Goal: Task Accomplishment & Management: Complete application form

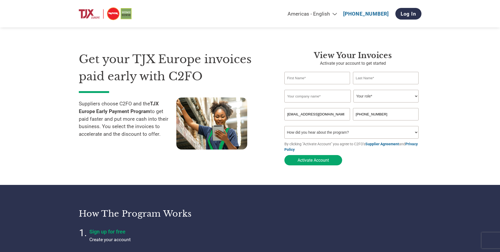
click at [325, 77] on input "text" at bounding box center [318, 78] width 66 height 12
click at [264, 80] on h1 "Get your TJX Europe invoices paid early with C2FO" at bounding box center [174, 68] width 190 height 34
click at [288, 77] on input "text" at bounding box center [318, 78] width 66 height 12
type input "[PERSON_NAME]"
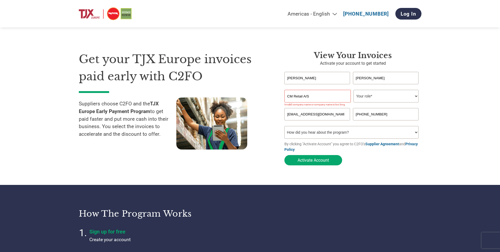
drag, startPoint x: 321, startPoint y: 97, endPoint x: 288, endPoint y: 99, distance: 32.5
click at [288, 99] on input "CM Retail A/S" at bounding box center [318, 96] width 66 height 13
type input "Cero & Etage"
click at [399, 96] on select "Your role* CFO Controller Credit Manager Finance Director Treasurer CEO Preside…" at bounding box center [386, 96] width 65 height 13
select select "FINANCE_DIRECTOR"
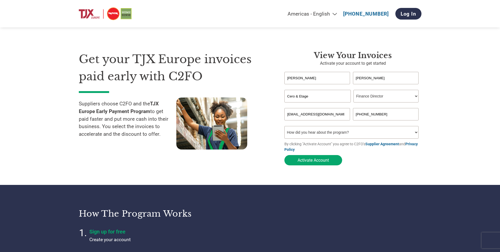
click at [354, 90] on select "Your role* CFO Controller Credit Manager Finance Director Treasurer CEO Preside…" at bounding box center [386, 96] width 65 height 13
click at [399, 134] on select "How did you hear about the program? Received a letter Email Social Media Online…" at bounding box center [352, 132] width 134 height 13
select select "Email"
click at [285, 127] on select "How did you hear about the program? Received a letter Email Social Media Online…" at bounding box center [352, 132] width 134 height 13
click at [307, 161] on button "Activate Account" at bounding box center [314, 160] width 58 height 10
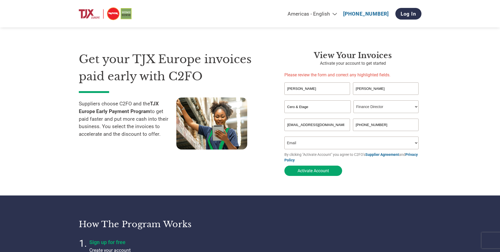
click at [339, 127] on input "[EMAIL_ADDRESS][DOMAIN_NAME]" at bounding box center [318, 124] width 66 height 12
click at [367, 88] on input "[PERSON_NAME]" at bounding box center [386, 88] width 66 height 12
click at [399, 143] on select "How did you hear about the program? Received a letter Email Social Media Online…" at bounding box center [352, 142] width 134 height 13
click at [399, 137] on section "Get your TJX Europe invoices paid early with C2FO Suppliers choose C2FO and the…" at bounding box center [250, 108] width 500 height 174
click at [318, 172] on button "Activate Account" at bounding box center [314, 170] width 58 height 10
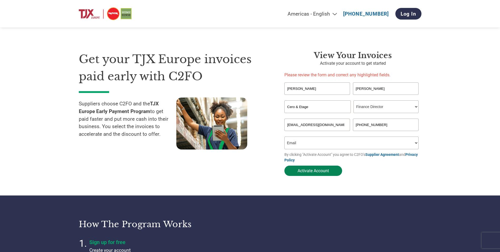
click at [319, 171] on button "Activate Account" at bounding box center [314, 170] width 58 height 10
drag, startPoint x: 374, startPoint y: 88, endPoint x: 359, endPoint y: 89, distance: 14.9
click at [359, 89] on input "[PERSON_NAME]" at bounding box center [386, 88] width 66 height 12
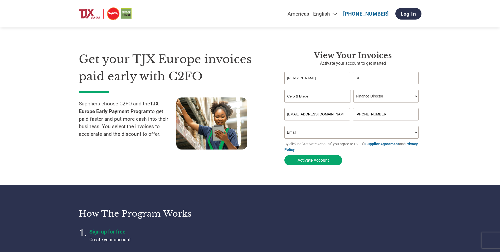
click at [359, 76] on input "Si" at bounding box center [386, 78] width 66 height 12
click at [369, 79] on input "Si" at bounding box center [386, 78] width 66 height 12
click at [382, 77] on input "Si" at bounding box center [386, 78] width 66 height 12
click at [360, 77] on input "Si" at bounding box center [386, 78] width 66 height 12
type input "S"
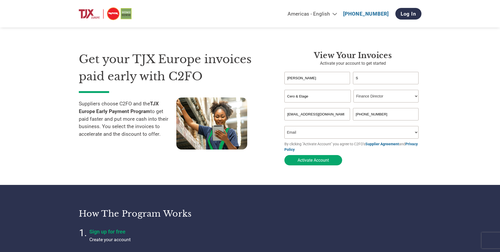
click at [315, 162] on button "Activate Account" at bounding box center [314, 160] width 58 height 10
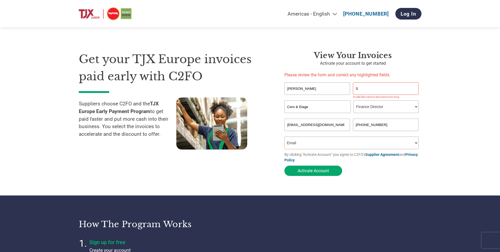
click at [364, 88] on input "S" at bounding box center [386, 88] width 66 height 12
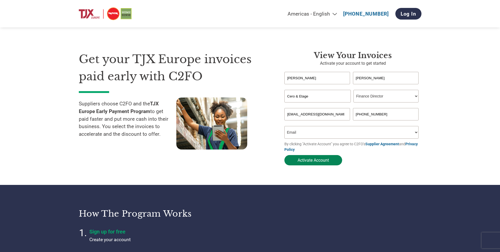
type input "[PERSON_NAME]"
click at [310, 160] on button "Activate Account" at bounding box center [314, 160] width 58 height 10
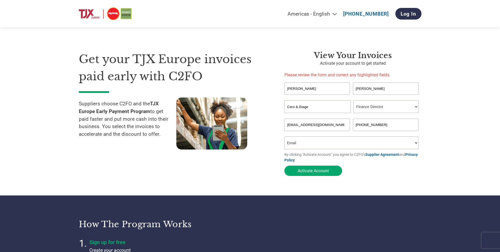
drag, startPoint x: 302, startPoint y: 87, endPoint x: 312, endPoint y: 86, distance: 9.3
click at [302, 87] on input "[PERSON_NAME]" at bounding box center [318, 88] width 66 height 12
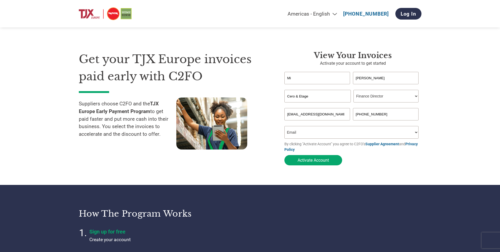
type input "M"
type input "[PERSON_NAME]"
click at [305, 159] on button "Activate Account" at bounding box center [314, 160] width 58 height 10
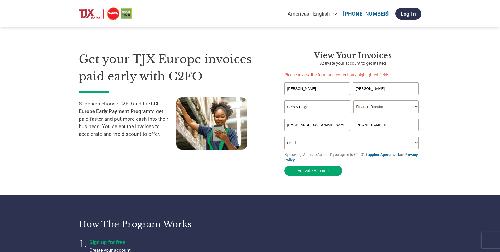
click at [364, 88] on input "[PERSON_NAME]" at bounding box center [386, 88] width 66 height 12
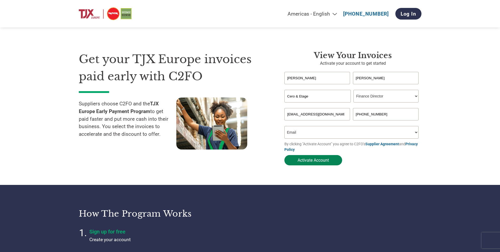
type input "[PERSON_NAME]"
click at [309, 161] on button "Activate Account" at bounding box center [314, 160] width 58 height 10
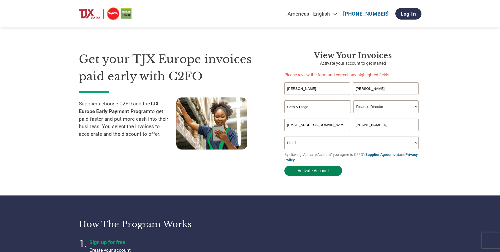
click at [312, 171] on button "Activate Account" at bounding box center [314, 170] width 58 height 10
